Goal: Check status

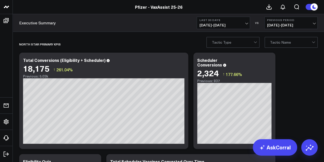
click at [240, 25] on span "[DATE] - [DATE]" at bounding box center [224, 25] width 48 height 4
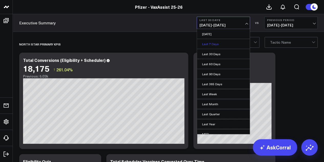
click at [214, 43] on link "Last 7 Days" at bounding box center [223, 44] width 53 height 10
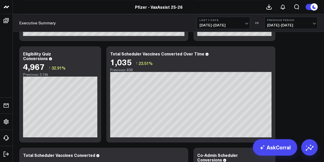
scroll to position [108, 0]
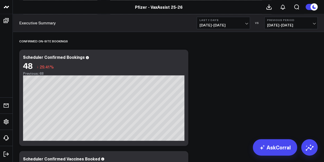
scroll to position [381, 0]
